Goal: Task Accomplishment & Management: Use online tool/utility

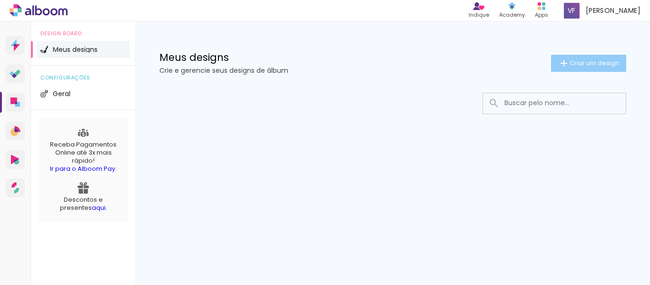
click at [604, 63] on span "Criar um design" at bounding box center [593, 63] width 49 height 6
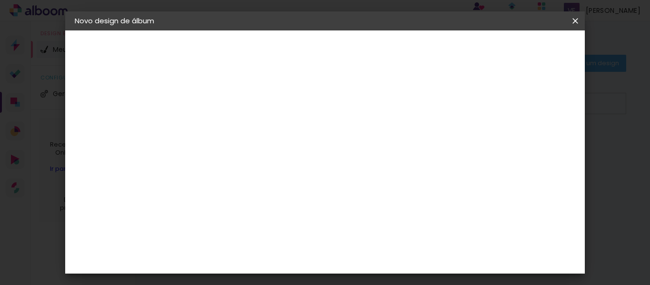
click at [0, 0] on paper-input-container "Título do álbum" at bounding box center [0, 0] width 0 height 0
click at [230, 135] on div at bounding box center [230, 135] width 0 height 1
click at [230, 127] on input at bounding box center [230, 127] width 0 height 15
type input "LUANA"
type paper-input "LUANA"
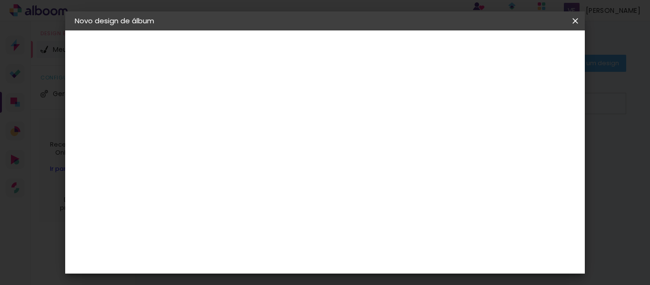
click at [0, 0] on slot "Avançar" at bounding box center [0, 0] width 0 height 0
click at [255, 180] on input at bounding box center [254, 181] width 96 height 12
type input "SILCO"
type paper-input "SILCO"
click at [383, 203] on paper-item "Sugerir uma encadernadora" at bounding box center [340, 198] width 85 height 25
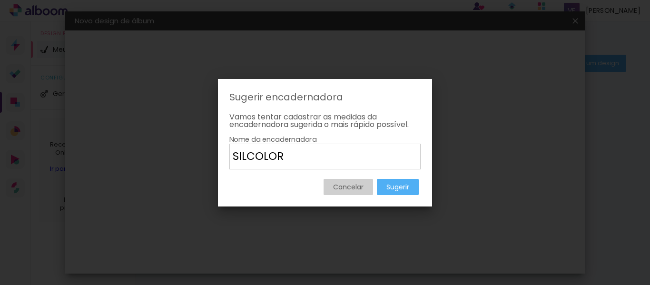
type input "SILCOLOR"
type paper-input "SILCOLOR"
click at [0, 0] on slot "Sugerir" at bounding box center [0, 0] width 0 height 0
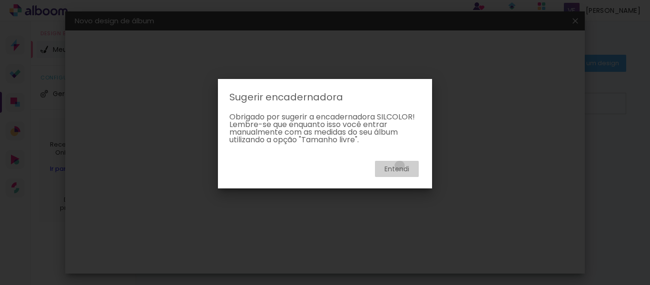
click at [0, 0] on slot "Entendi" at bounding box center [0, 0] width 0 height 0
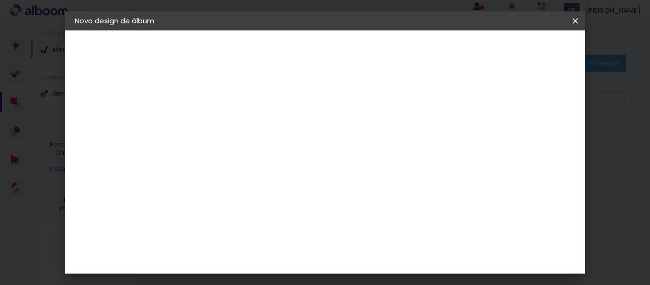
click at [383, 135] on paper-item "Tamanho Livre" at bounding box center [340, 144] width 85 height 21
click at [0, 0] on slot "Tamanho Livre" at bounding box center [0, 0] width 0 height 0
click at [383, 142] on paper-item "Tamanho Livre" at bounding box center [340, 144] width 85 height 21
click at [0, 0] on slot "Avançar" at bounding box center [0, 0] width 0 height 0
click at [112, 111] on paper-button "Tamanho livre" at bounding box center [127, 117] width 104 height 19
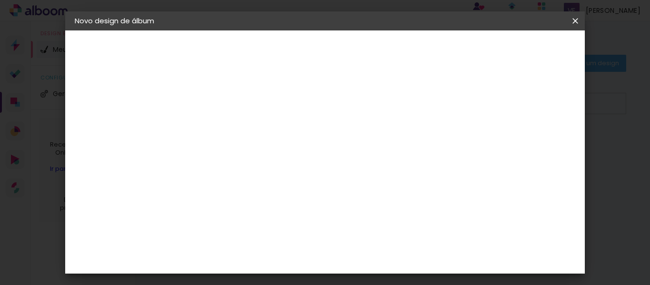
click at [0, 0] on slot "Tamanho Livre" at bounding box center [0, 0] width 0 height 0
click at [283, 183] on input "SILCO" at bounding box center [244, 181] width 77 height 12
drag, startPoint x: 287, startPoint y: 183, endPoint x: 0, endPoint y: 116, distance: 294.9
click at [0, 116] on body "link( href="../../bower_components/polymer/polymer.html" rel="import" ) picture…" at bounding box center [325, 142] width 650 height 285
type input "TIC"
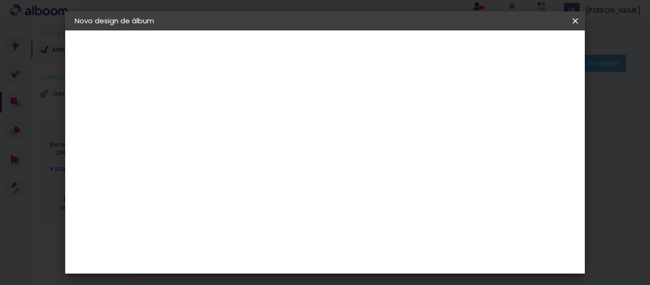
type paper-input "TIC"
click at [240, 207] on paper-item "Ticcolor" at bounding box center [245, 215] width 84 height 21
click at [0, 0] on slot "Avançar" at bounding box center [0, 0] width 0 height 0
click at [267, 158] on input "text" at bounding box center [248, 165] width 37 height 15
click at [348, 176] on paper-item "Prime" at bounding box center [387, 176] width 190 height 19
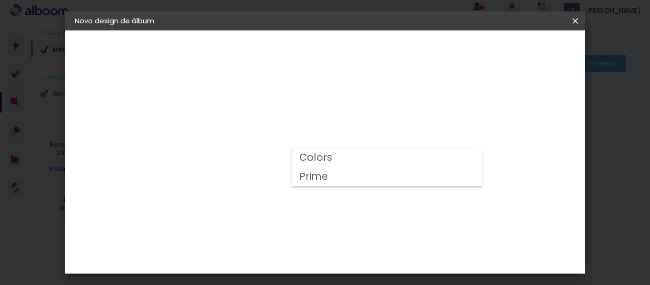
type input "Prime"
click at [294, 180] on span "15 × 20" at bounding box center [272, 185] width 44 height 25
click at [0, 0] on slot "Avançar" at bounding box center [0, 0] width 0 height 0
click at [398, 48] on span "Iniciar design" at bounding box center [387, 53] width 22 height 13
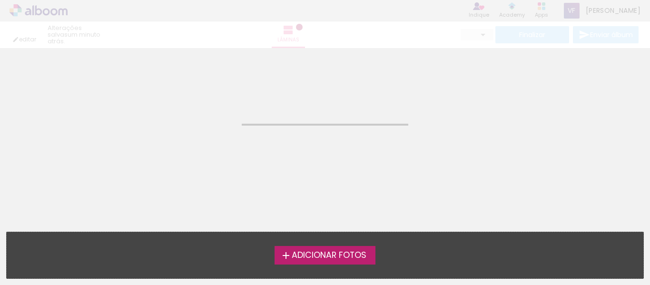
click at [320, 254] on span "Adicionar Fotos" at bounding box center [329, 255] width 75 height 9
click at [0, 0] on input "file" at bounding box center [0, 0] width 0 height 0
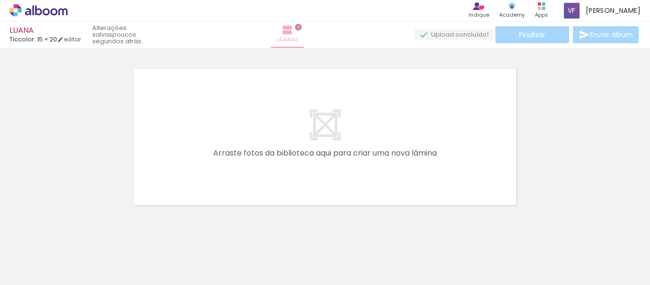
scroll to position [12, 0]
click at [25, 263] on div "Biblioteca 15 fotos Todas as fotos Não utilizadas Adicionar Fotos" at bounding box center [29, 255] width 59 height 47
click at [25, 271] on span "Adicionar Fotos" at bounding box center [34, 272] width 29 height 10
click at [0, 0] on input "file" at bounding box center [0, 0] width 0 height 0
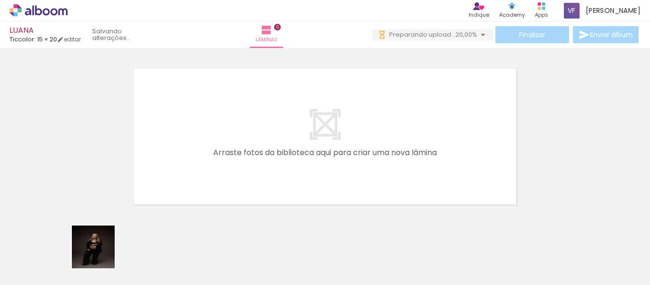
scroll to position [0, 0]
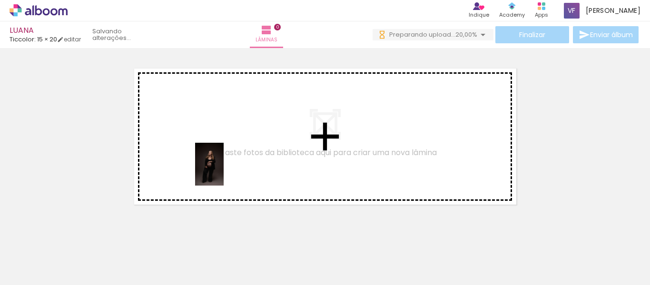
drag, startPoint x: 92, startPoint y: 258, endPoint x: 229, endPoint y: 167, distance: 164.5
click at [228, 167] on quentale-workspace at bounding box center [325, 142] width 650 height 285
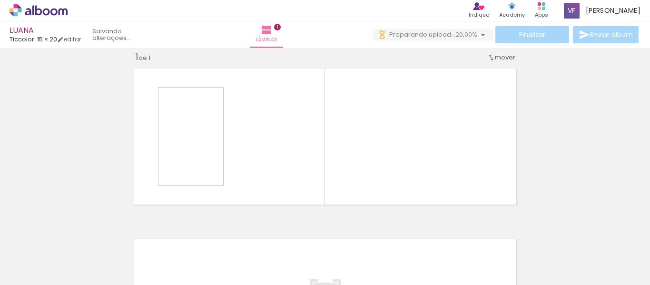
scroll to position [12, 0]
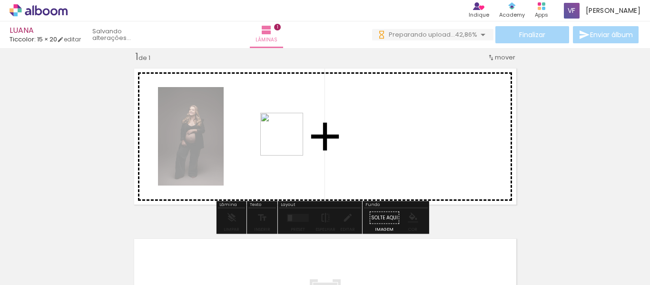
drag, startPoint x: 143, startPoint y: 255, endPoint x: 300, endPoint y: 130, distance: 200.6
click at [300, 130] on quentale-workspace at bounding box center [325, 142] width 650 height 285
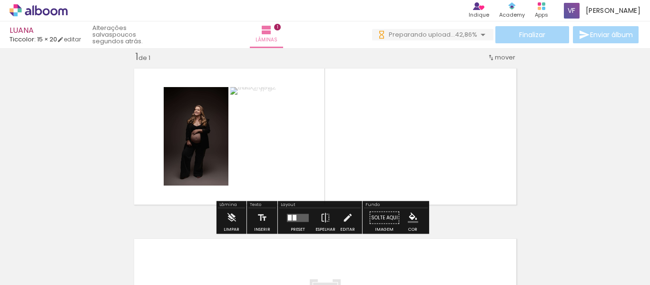
scroll to position [0, 0]
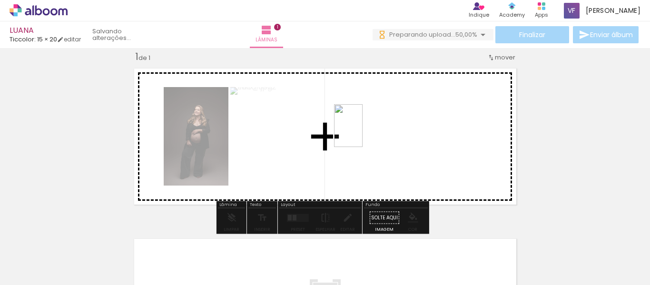
drag, startPoint x: 204, startPoint y: 264, endPoint x: 362, endPoint y: 133, distance: 205.7
click at [362, 133] on quentale-workspace at bounding box center [325, 142] width 650 height 285
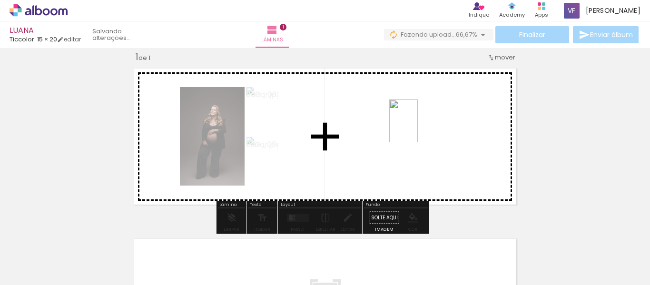
drag, startPoint x: 260, startPoint y: 258, endPoint x: 418, endPoint y: 128, distance: 204.4
click at [418, 128] on quentale-workspace at bounding box center [325, 142] width 650 height 285
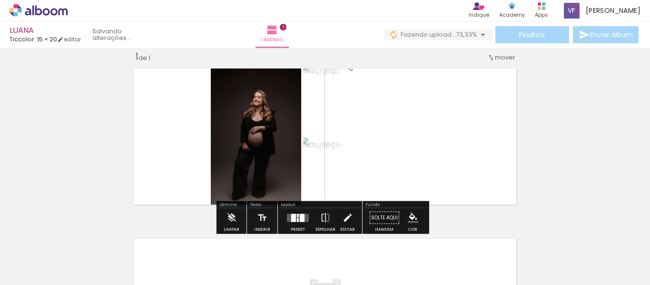
click at [384, 218] on paper-button "Solte aqui Imagem" at bounding box center [384, 220] width 34 height 24
drag, startPoint x: 429, startPoint y: 210, endPoint x: 377, endPoint y: 265, distance: 75.7
click at [375, 267] on div at bounding box center [361, 252] width 32 height 47
